Goal: Task Accomplishment & Management: Use online tool/utility

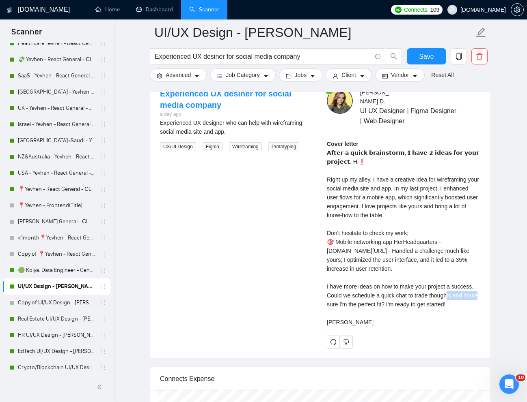
scroll to position [255, 0]
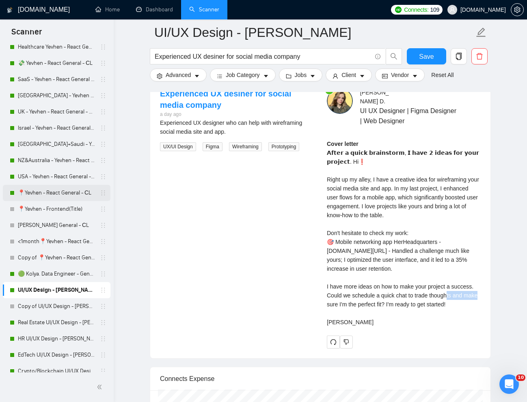
click at [53, 196] on link "📍Yevhen - React General - СL" at bounding box center [56, 193] width 77 height 16
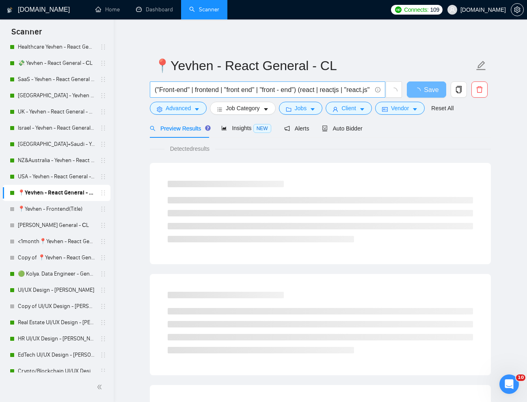
click at [338, 90] on input "("Front-end" | frontend | "front end" | "front - end") (react | reactjs | "reac…" at bounding box center [263, 90] width 217 height 10
paste input "Junior Front-end Developer"
type input "Junior Front-end Developer"
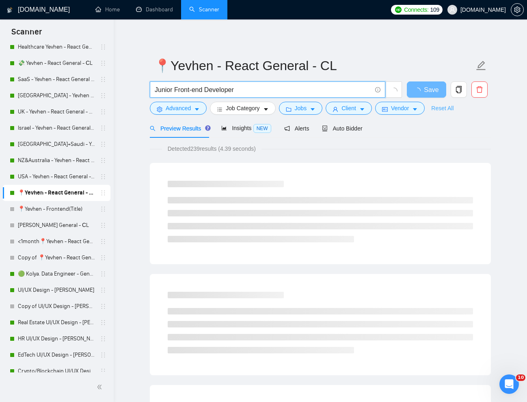
click at [443, 105] on link "Reset All" at bounding box center [442, 108] width 22 height 9
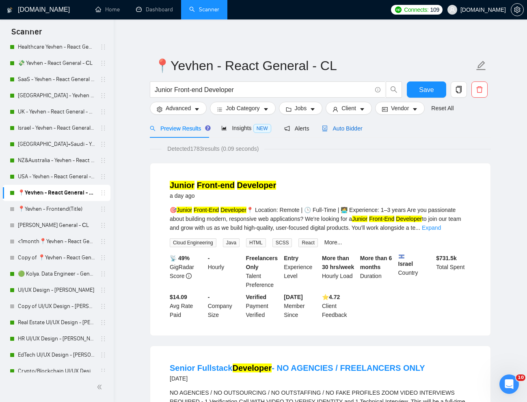
click at [348, 129] on span "Auto Bidder" at bounding box center [342, 128] width 40 height 6
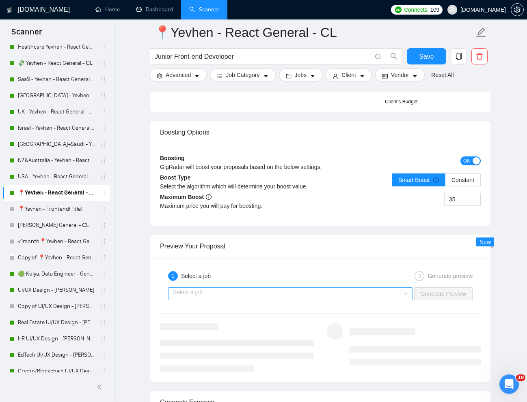
scroll to position [1462, 0]
click at [391, 295] on input "search" at bounding box center [287, 293] width 229 height 12
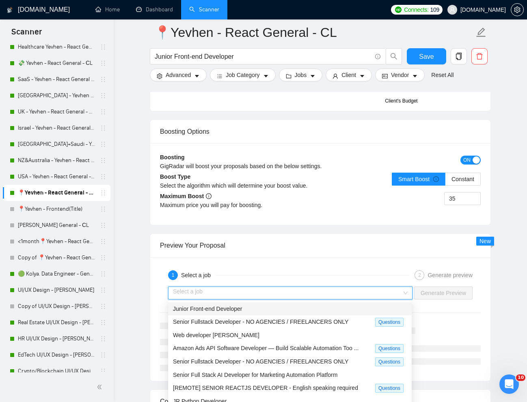
click at [320, 314] on div "Junior Front-end Developer" at bounding box center [289, 309] width 243 height 13
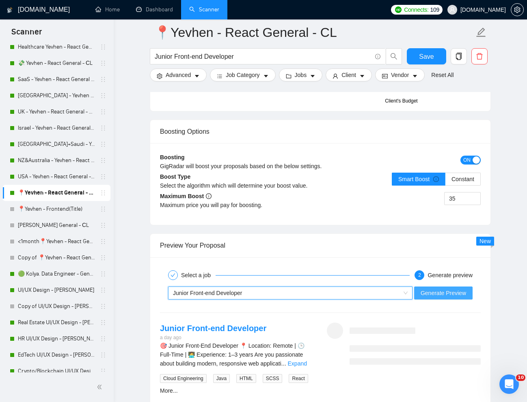
click at [439, 298] on button "Generate Preview" at bounding box center [443, 293] width 58 height 13
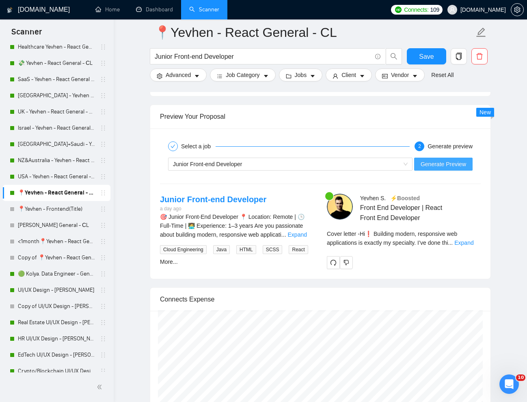
scroll to position [1598, 0]
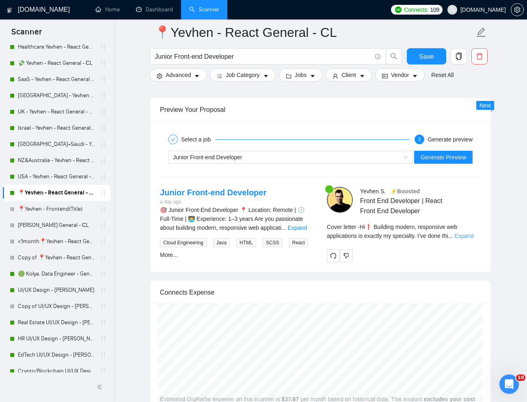
click at [466, 237] on link "Expand" at bounding box center [463, 236] width 19 height 6
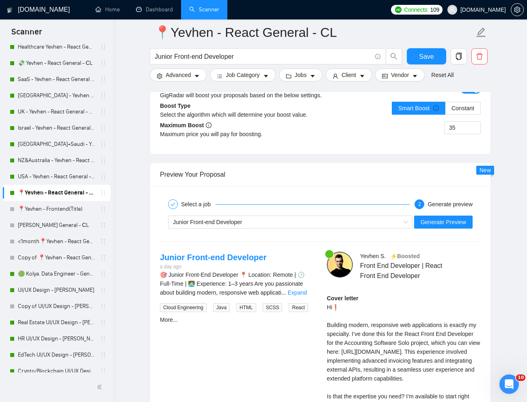
scroll to position [1526, 0]
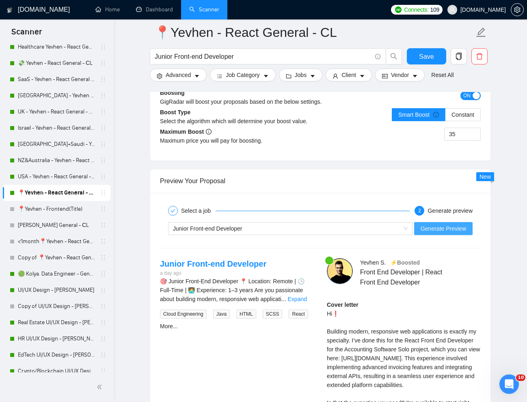
click at [444, 226] on span "Generate Preview" at bounding box center [442, 228] width 45 height 9
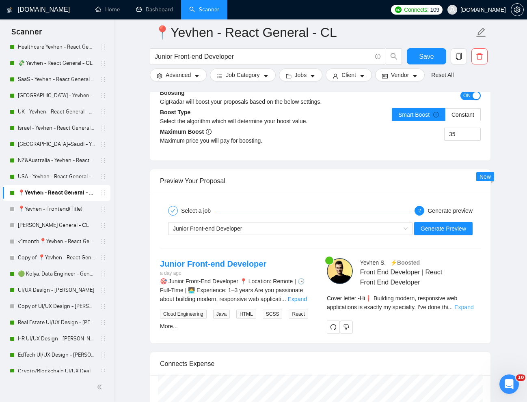
click at [467, 308] on link "Expand" at bounding box center [463, 307] width 19 height 6
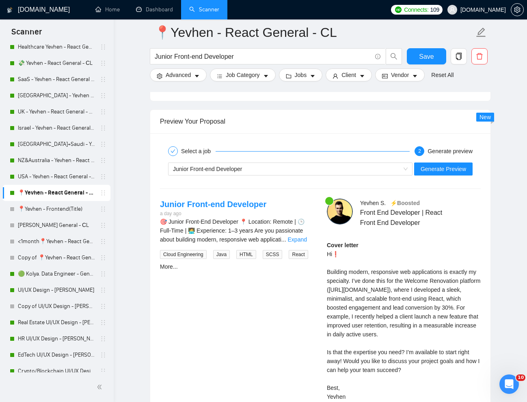
scroll to position [1590, 0]
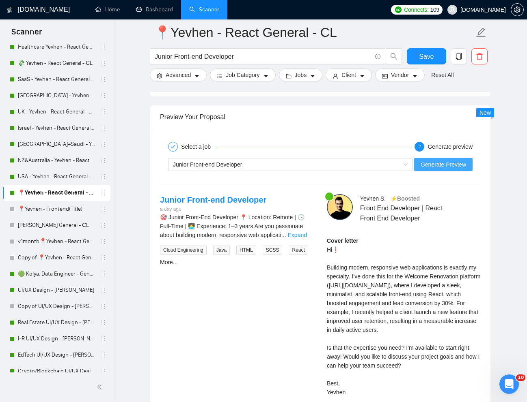
click at [420, 169] on button "Generate Preview" at bounding box center [443, 164] width 58 height 13
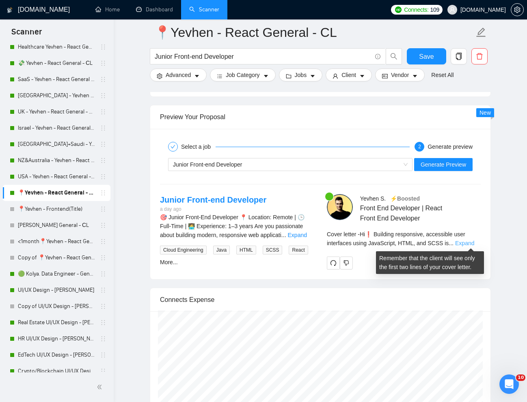
click at [471, 241] on link "Expand" at bounding box center [464, 243] width 19 height 6
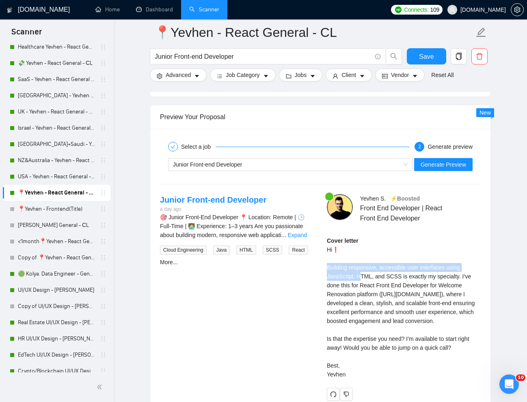
drag, startPoint x: 325, startPoint y: 265, endPoint x: 363, endPoint y: 278, distance: 40.2
click at [363, 278] on div "[PERSON_NAME] ⚡️Boosted Front End Developer | React Front End Developer Cover l…" at bounding box center [403, 297] width 167 height 207
click at [367, 299] on div "Cover letter Hi❗ Building responsive, accessible user interfaces using JavaScri…" at bounding box center [404, 308] width 154 height 143
drag, startPoint x: 325, startPoint y: 271, endPoint x: 463, endPoint y: 279, distance: 138.2
click at [463, 279] on div "[PERSON_NAME] ⚡️Boosted Front End Developer | React Front End Developer Cover l…" at bounding box center [403, 297] width 167 height 207
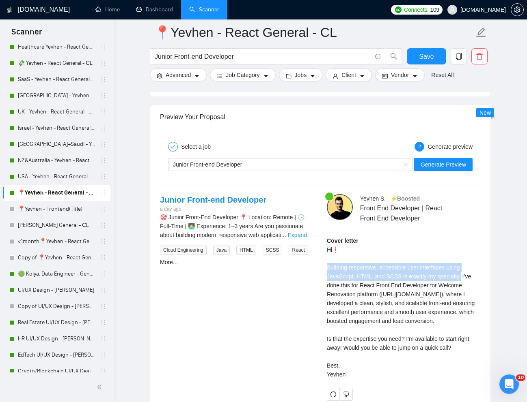
copy div "Building responsive, accessible user interfaces using JavaScript, HTML, and SCS…"
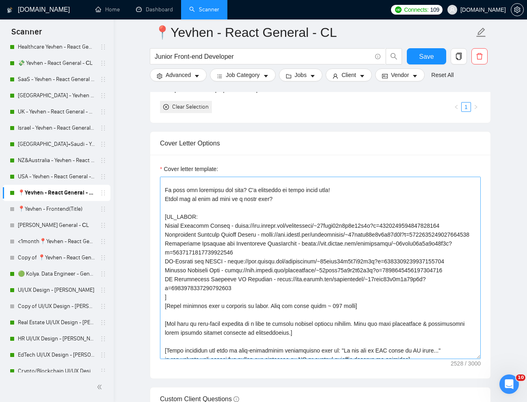
scroll to position [128, 0]
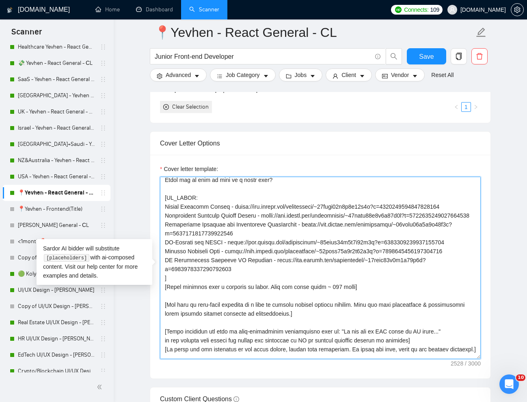
drag, startPoint x: 165, startPoint y: 207, endPoint x: 247, endPoint y: 225, distance: 83.6
click at [247, 225] on textarea "Cover letter template:" at bounding box center [320, 268] width 320 height 183
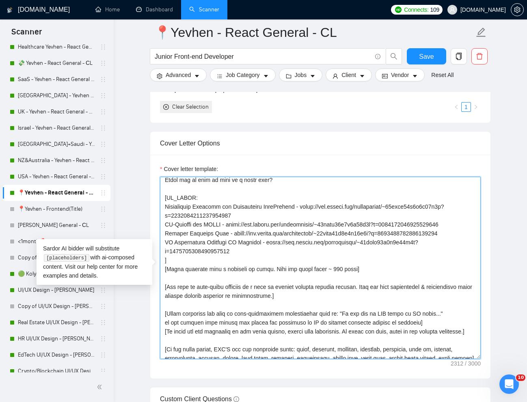
drag, startPoint x: 166, startPoint y: 225, endPoint x: 254, endPoint y: 258, distance: 94.5
click at [254, 258] on textarea "Cover letter template:" at bounding box center [320, 268] width 320 height 183
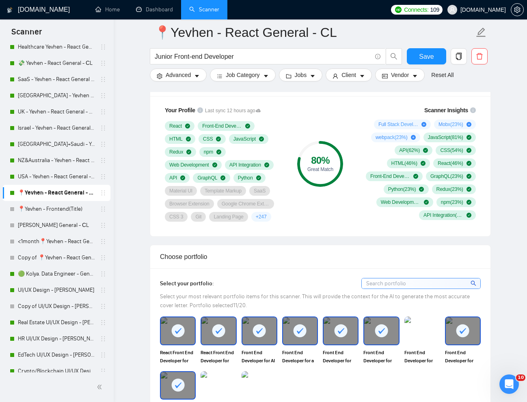
scroll to position [549, 0]
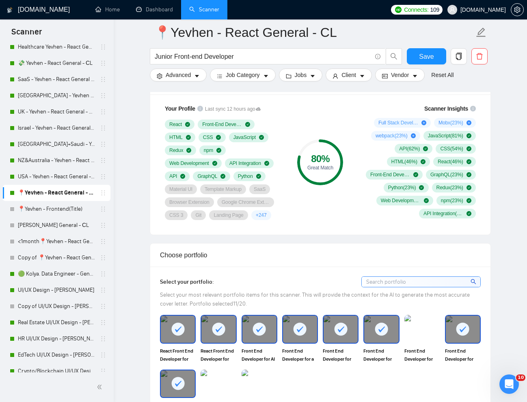
click at [172, 330] on rect at bounding box center [177, 329] width 13 height 13
click at [241, 328] on div "Front End Developer for AI Sports Storytelling and Analytics BOOST" at bounding box center [259, 339] width 41 height 48
click at [277, 328] on div "Front End Developer for AI Sports Storytelling and Analytics BOOST" at bounding box center [259, 339] width 41 height 48
click at [334, 333] on icon at bounding box center [340, 329] width 13 height 13
click at [265, 332] on rect at bounding box center [259, 329] width 13 height 13
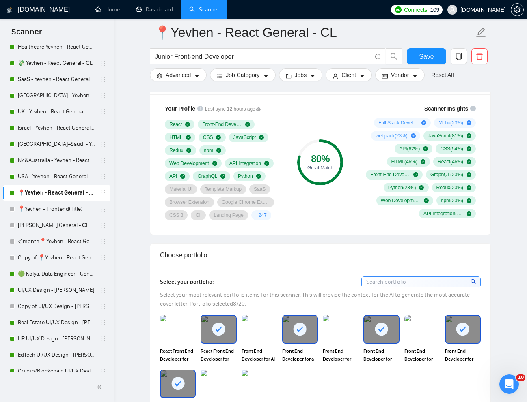
click at [208, 327] on div at bounding box center [218, 329] width 34 height 27
click at [303, 339] on div at bounding box center [300, 329] width 34 height 27
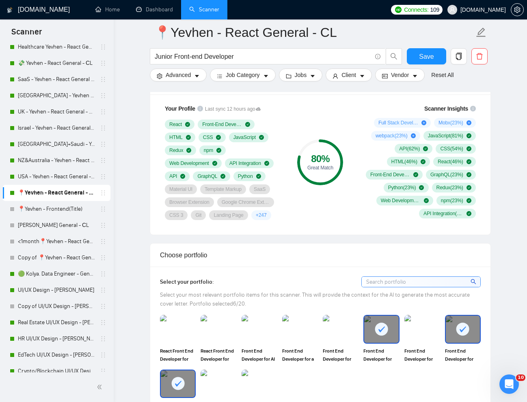
click at [452, 333] on div at bounding box center [462, 329] width 34 height 27
click at [384, 340] on div at bounding box center [381, 329] width 34 height 27
click at [183, 375] on div at bounding box center [178, 384] width 34 height 27
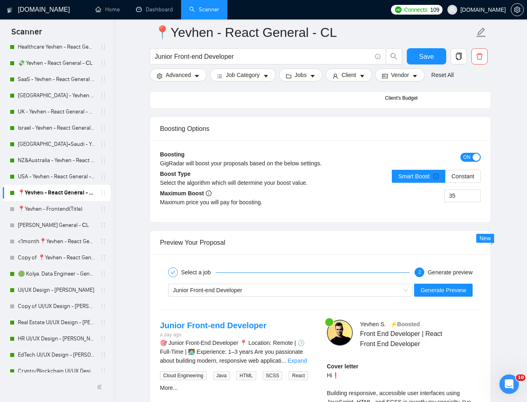
scroll to position [1467, 0]
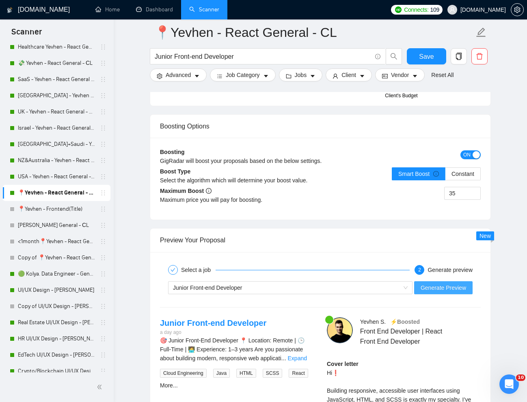
click at [430, 284] on span "Generate Preview" at bounding box center [442, 288] width 45 height 9
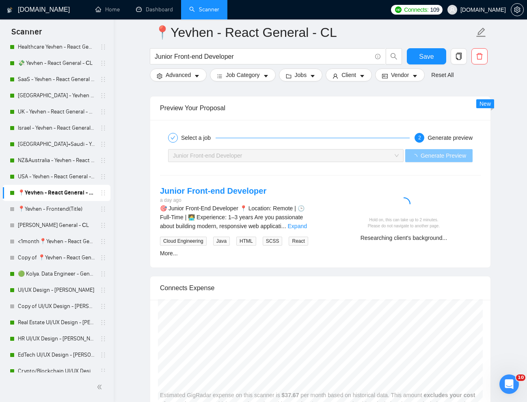
scroll to position [1604, 0]
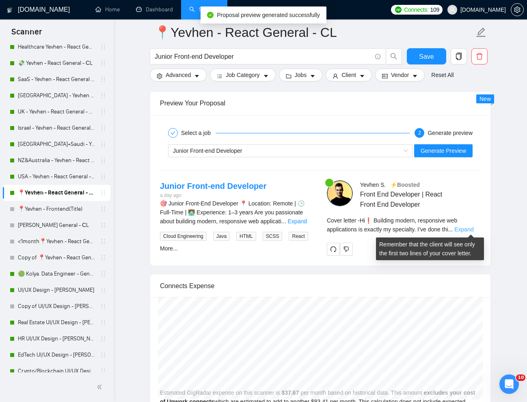
click at [472, 232] on link "Expand" at bounding box center [463, 229] width 19 height 6
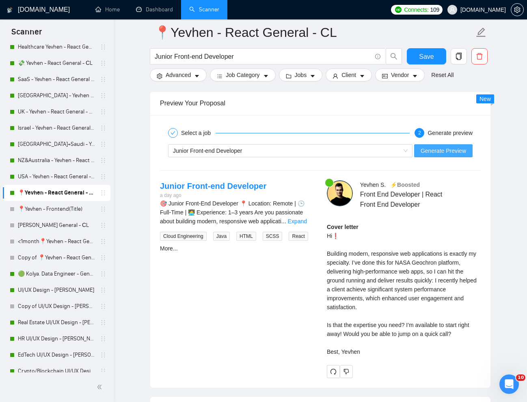
click at [435, 150] on span "Generate Preview" at bounding box center [442, 150] width 45 height 9
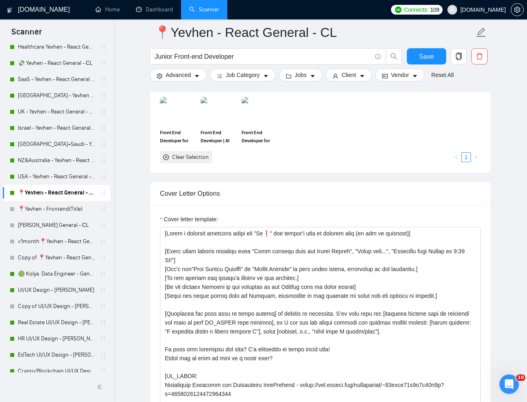
scroll to position [820, 0]
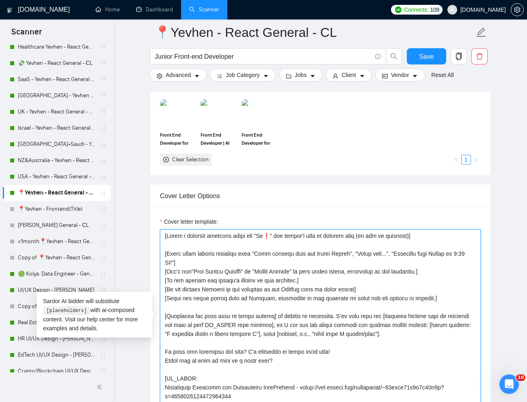
drag, startPoint x: 442, startPoint y: 317, endPoint x: 230, endPoint y: 323, distance: 211.8
click at [230, 323] on textarea "Cover letter template:" at bounding box center [320, 321] width 320 height 183
click at [469, 314] on textarea "Cover letter template:" at bounding box center [320, 321] width 320 height 183
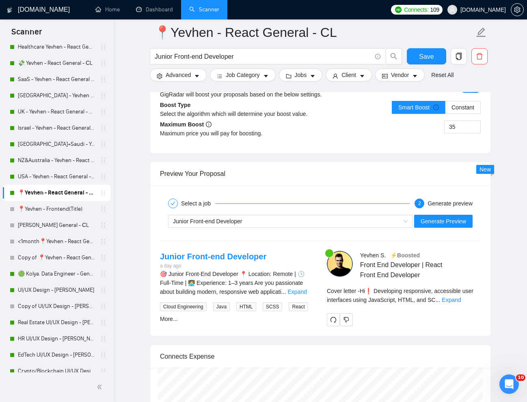
scroll to position [1535, 0]
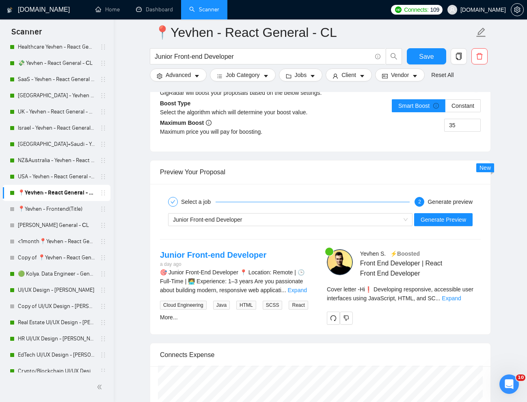
type textarea "[Lorem i dolorsit ametcons adipi eli "Se❗" doe tempor'i utla et dolorem aliq (e…"
click at [440, 300] on span "..." at bounding box center [437, 298] width 5 height 6
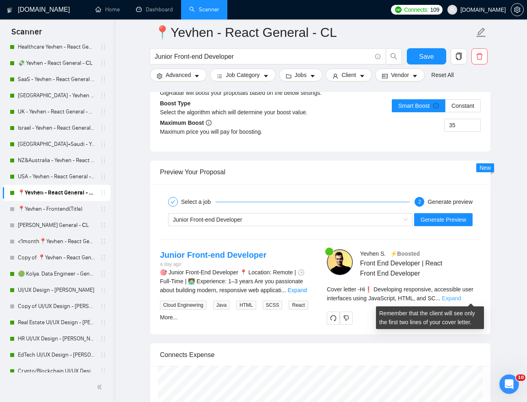
click at [460, 299] on link "Expand" at bounding box center [450, 298] width 19 height 6
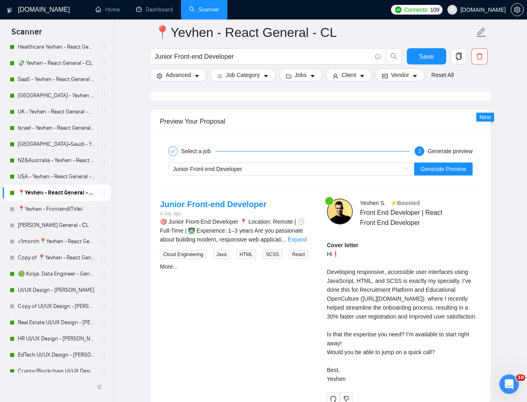
scroll to position [1599, 0]
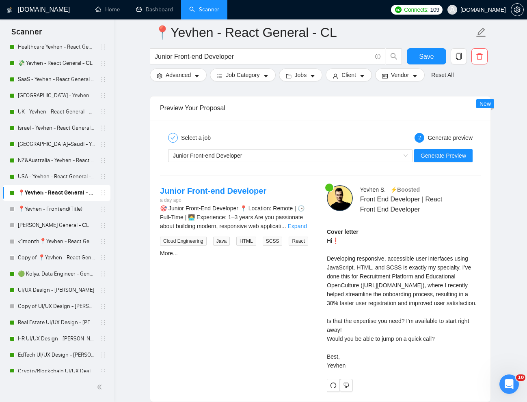
drag, startPoint x: 466, startPoint y: 268, endPoint x: 453, endPoint y: 380, distance: 113.1
click at [453, 370] on div "Cover letter Hi❗ Developing responsive, accessible user interfaces using JavaSc…" at bounding box center [404, 299] width 154 height 143
copy div "I’ve done this for Recruitment Platform and Educational OpenCulture ([URL][DOMA…"
